Goal: Task Accomplishment & Management: Manage account settings

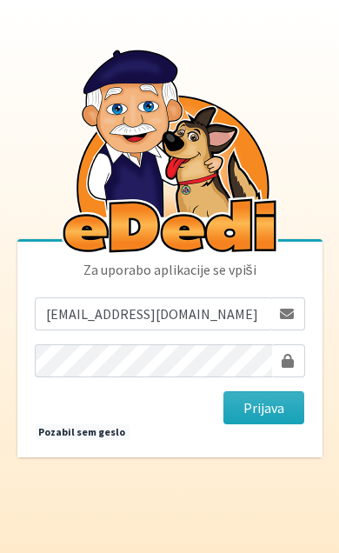
type input "[EMAIL_ADDRESS][DOMAIN_NAME]"
click at [263, 424] on button "Prijava" at bounding box center [264, 407] width 82 height 33
click at [280, 424] on button "Prijava" at bounding box center [264, 407] width 82 height 33
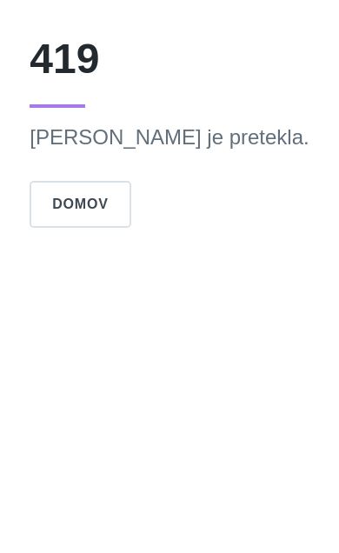
click at [130, 226] on button "Domov" at bounding box center [80, 204] width 101 height 47
click at [130, 209] on button "Domov" at bounding box center [80, 204] width 101 height 47
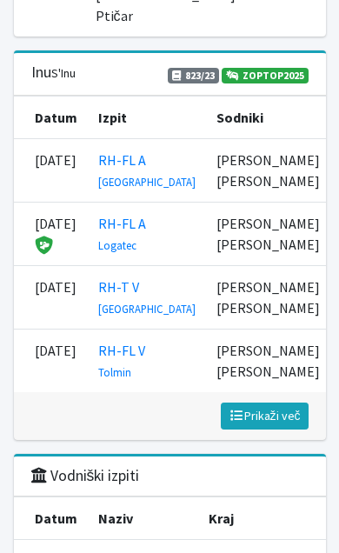
scroll to position [3271, 0]
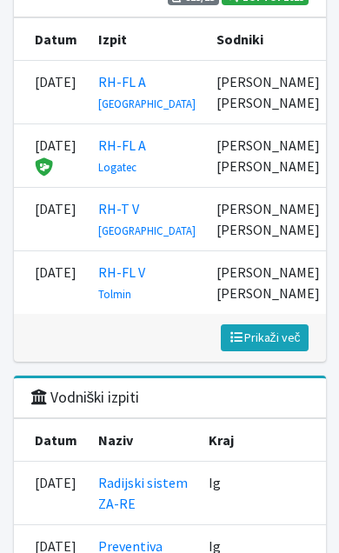
click at [272, 351] on button "Prikaži manj Prikaži več" at bounding box center [265, 337] width 88 height 27
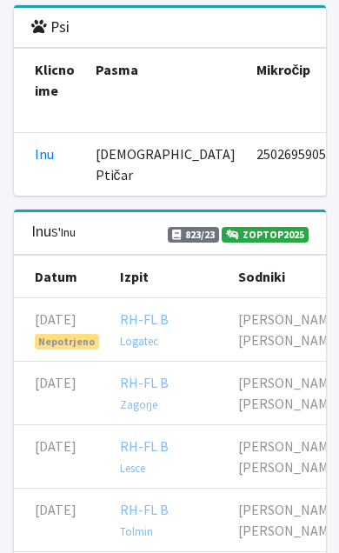
scroll to position [3028, 0]
